Goal: Find specific fact: Find specific fact

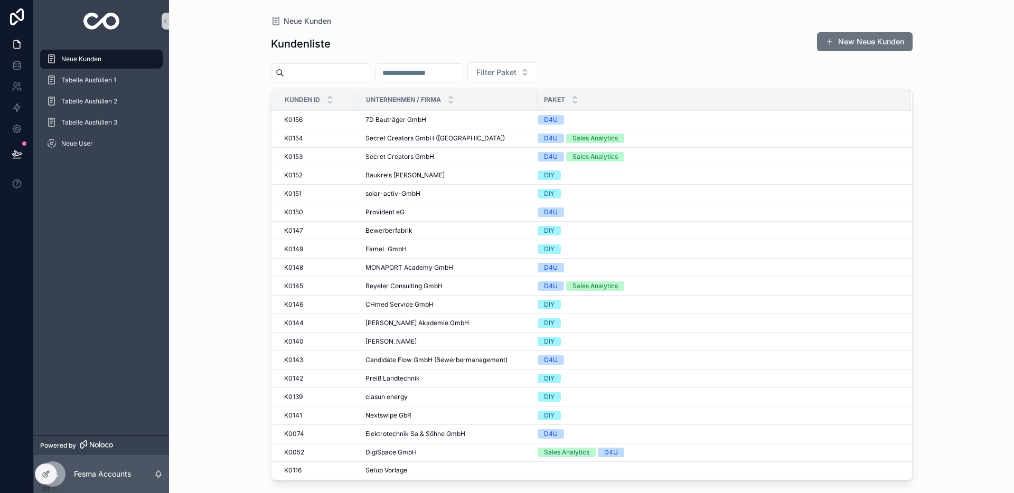
drag, startPoint x: 359, startPoint y: 68, endPoint x: 424, endPoint y: 72, distance: 64.6
click at [361, 68] on input "scrollable content" at bounding box center [327, 73] width 87 height 15
click at [424, 72] on input "scrollable content" at bounding box center [419, 73] width 87 height 15
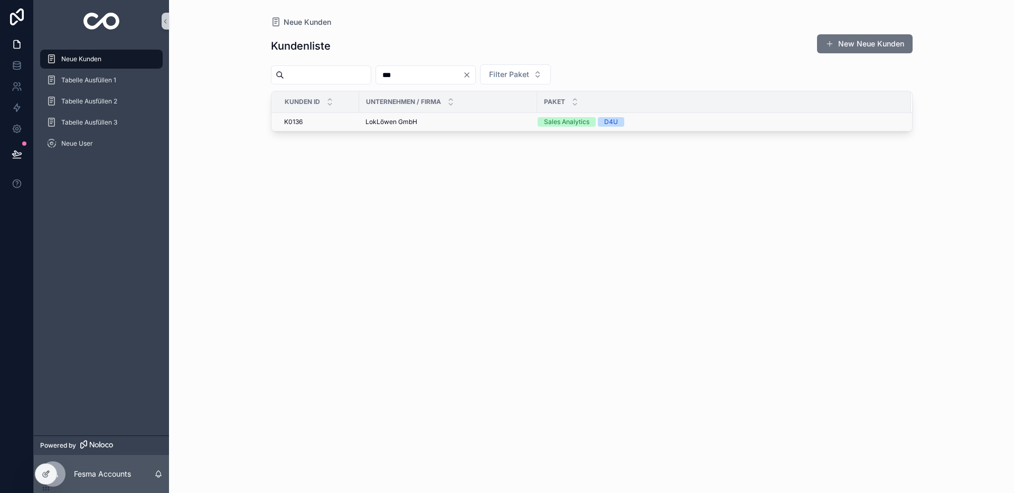
type input "***"
click at [391, 125] on span "LokLöwen GmbH" at bounding box center [392, 122] width 52 height 8
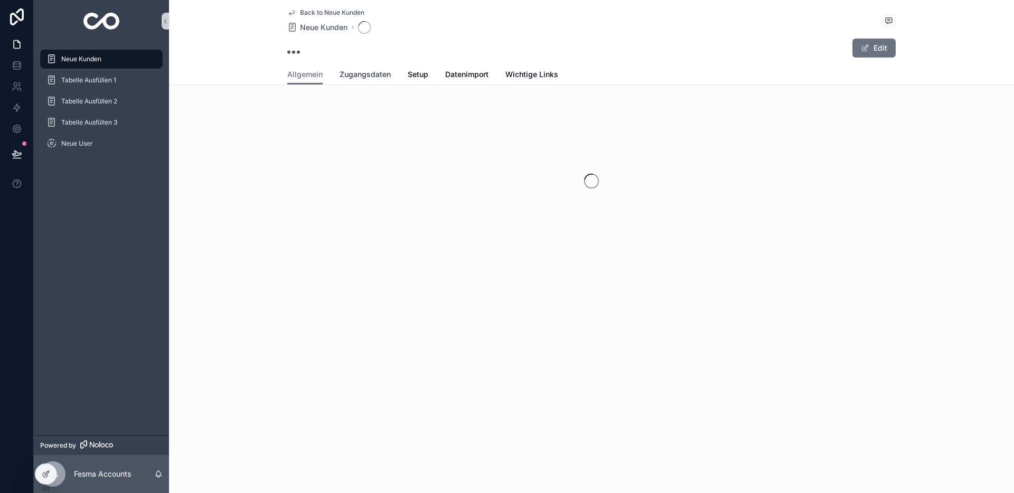
click at [371, 78] on span "Zugangsdaten" at bounding box center [365, 74] width 51 height 11
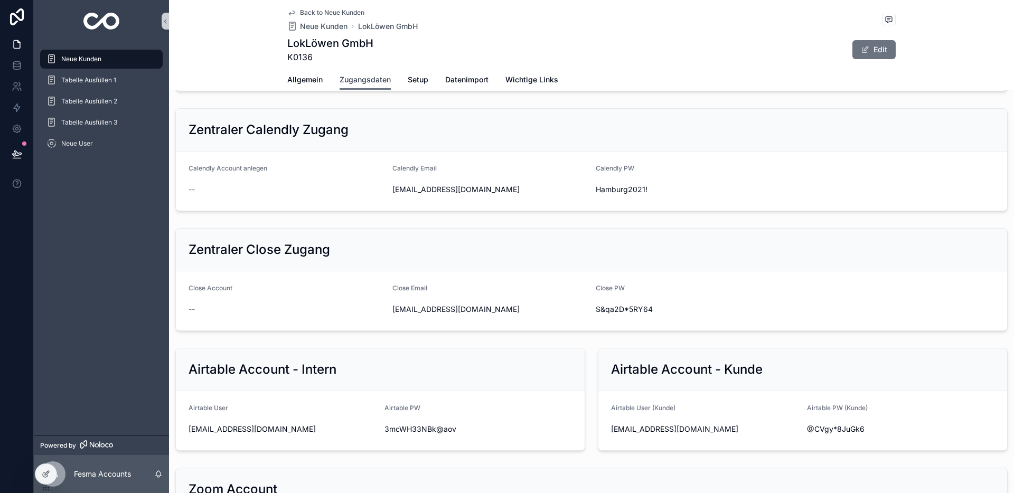
scroll to position [378, 0]
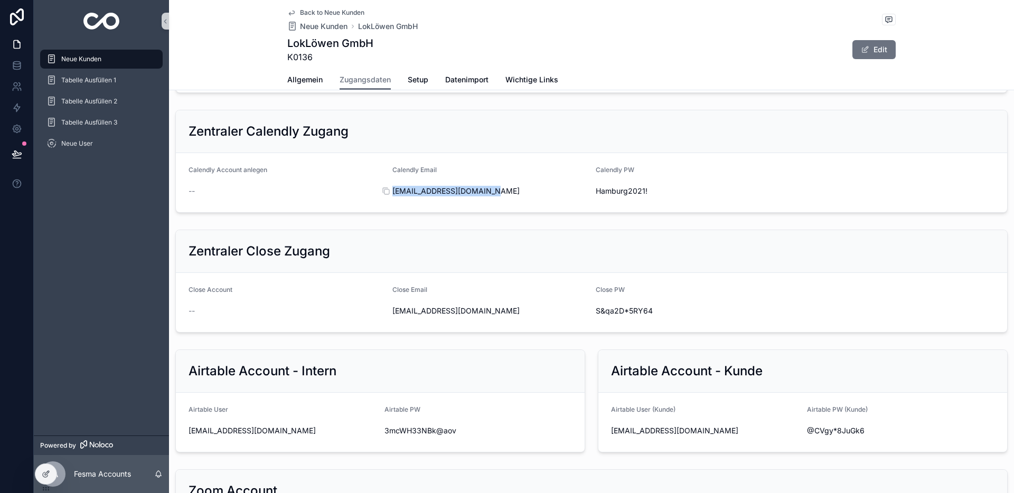
drag, startPoint x: 391, startPoint y: 273, endPoint x: 518, endPoint y: 271, distance: 126.3
click at [501, 212] on form "Calendly Account anlegen -- Calendly Email [EMAIL_ADDRESS][DOMAIN_NAME] Calendl…" at bounding box center [591, 182] width 831 height 59
copy span "[EMAIL_ADDRESS][DOMAIN_NAME]"
click at [616, 200] on div "Hamburg2021!" at bounding box center [693, 191] width 195 height 17
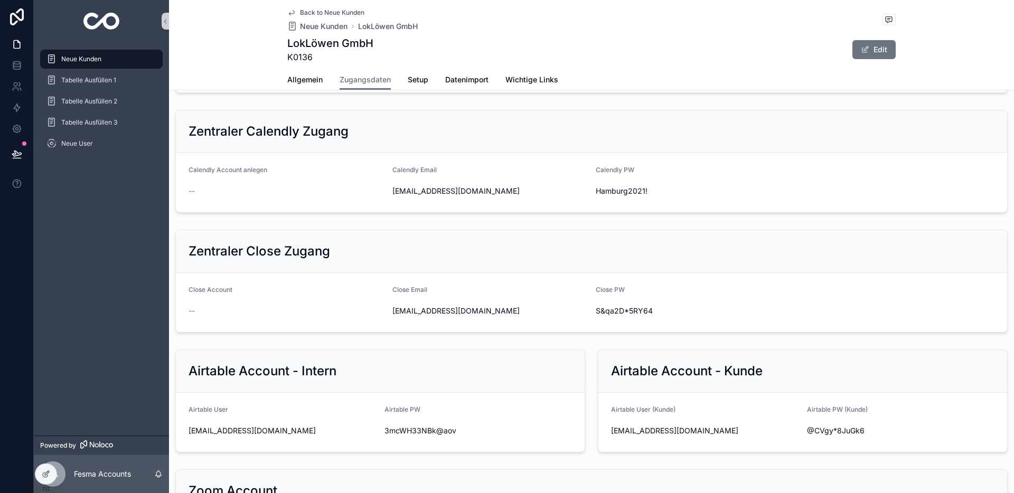
click at [593, 212] on form "Calendly Account anlegen -- Calendly Email [EMAIL_ADDRESS][DOMAIN_NAME] Calendl…" at bounding box center [591, 182] width 831 height 59
click at [592, 195] on icon "scrollable content" at bounding box center [589, 191] width 8 height 8
